Goal: Transaction & Acquisition: Subscribe to service/newsletter

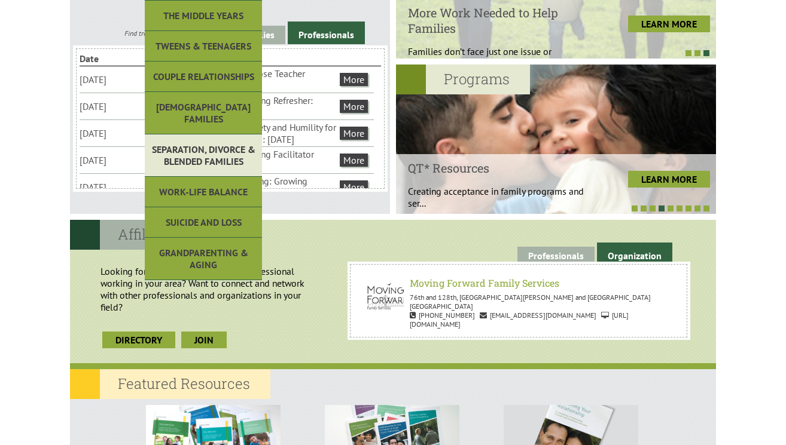
scroll to position [441, 0]
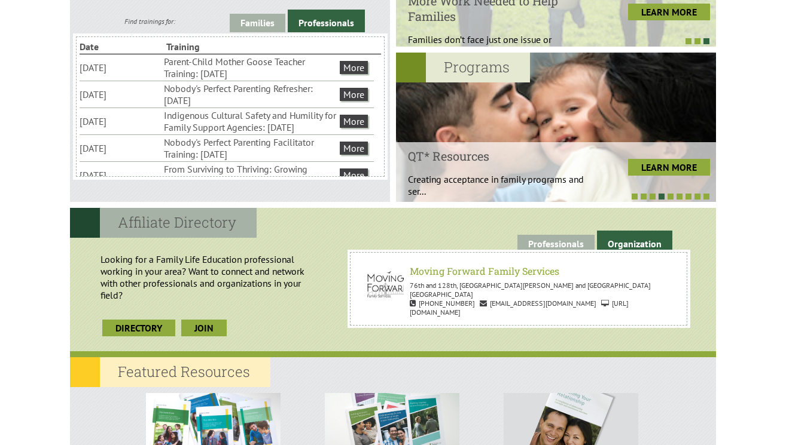
click at [325, 20] on link "Professionals" at bounding box center [326, 21] width 77 height 23
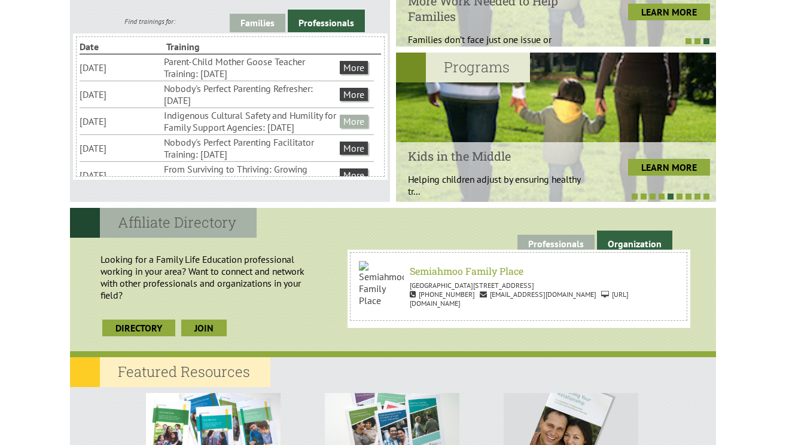
click at [353, 123] on link "More" at bounding box center [354, 121] width 28 height 13
click at [351, 127] on link "More" at bounding box center [354, 121] width 28 height 13
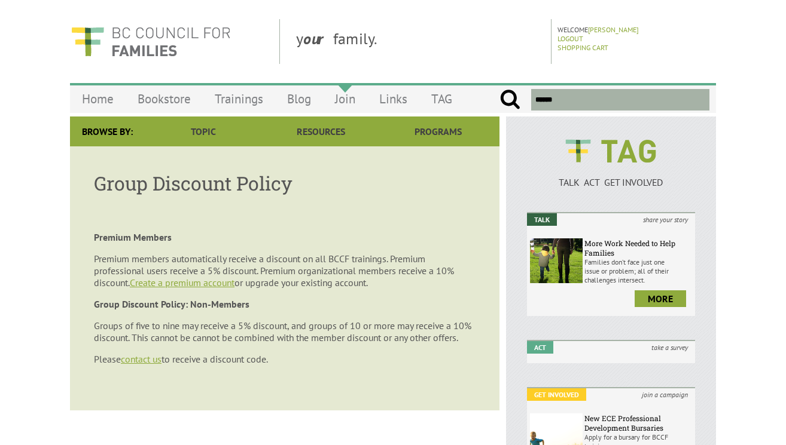
click at [346, 106] on link "Join" at bounding box center [345, 99] width 44 height 28
